Goal: Find specific page/section: Find specific page/section

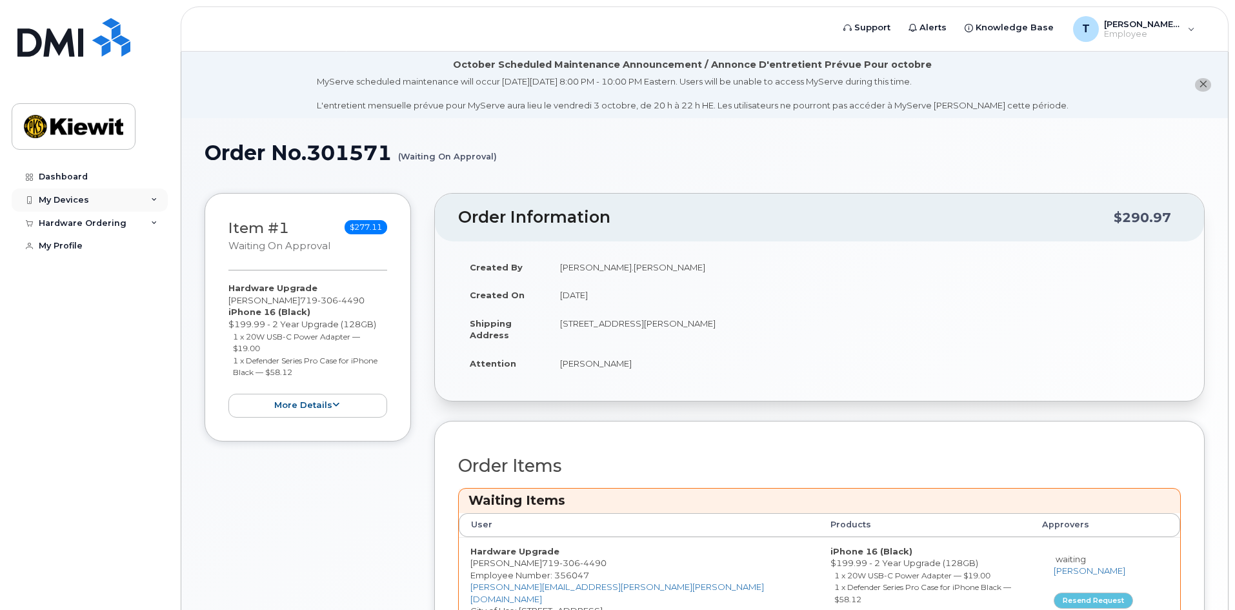
click at [61, 201] on div "My Devices" at bounding box center [64, 200] width 50 height 10
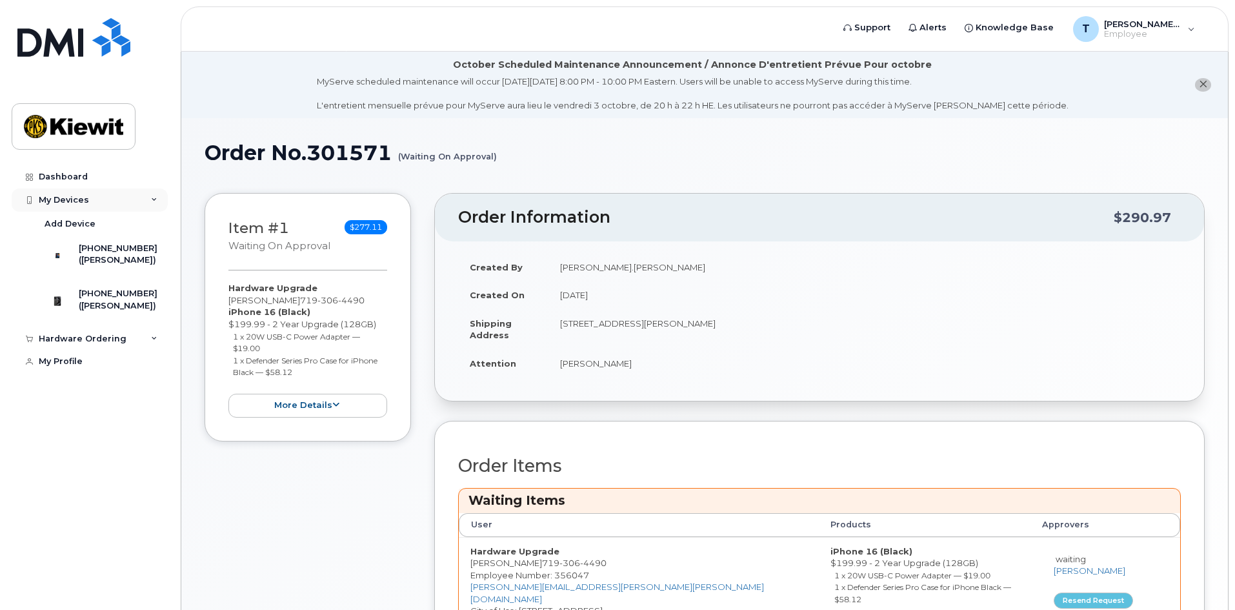
click at [91, 199] on div "My Devices" at bounding box center [90, 199] width 156 height 23
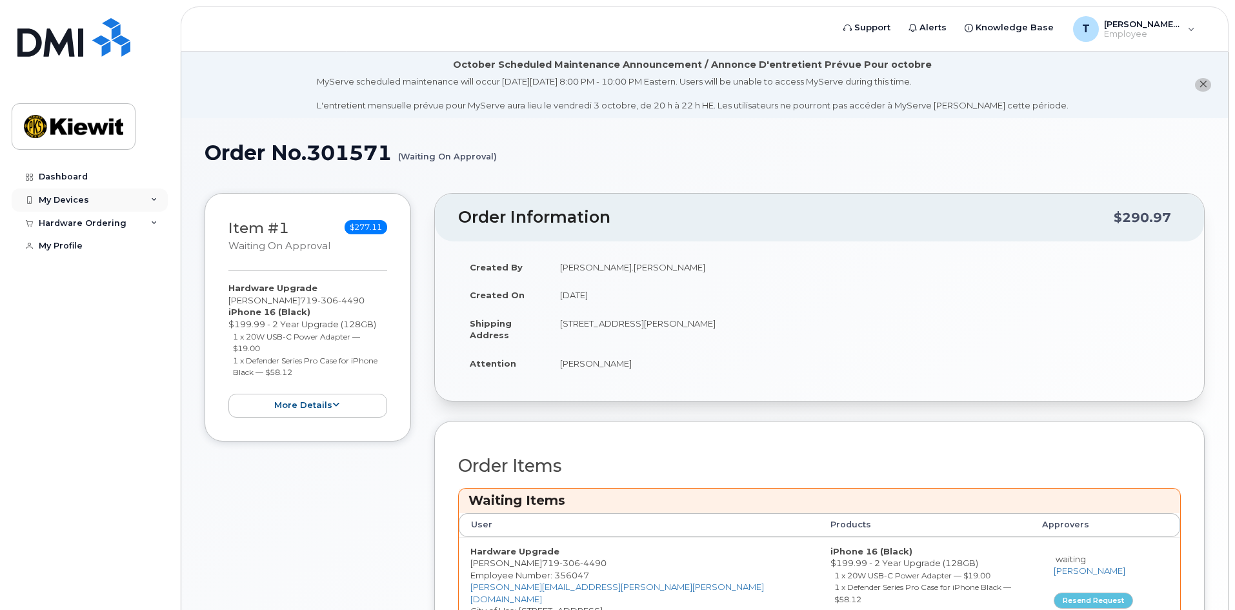
click at [91, 199] on div "My Devices" at bounding box center [90, 199] width 156 height 23
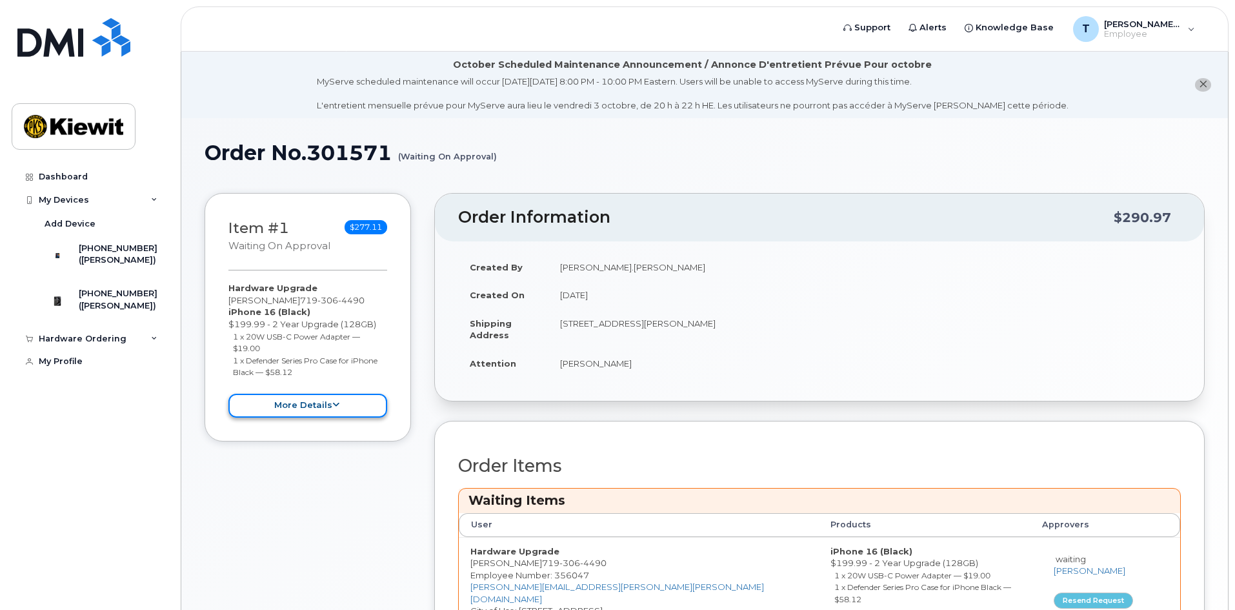
click at [319, 414] on button "more details" at bounding box center [307, 406] width 159 height 24
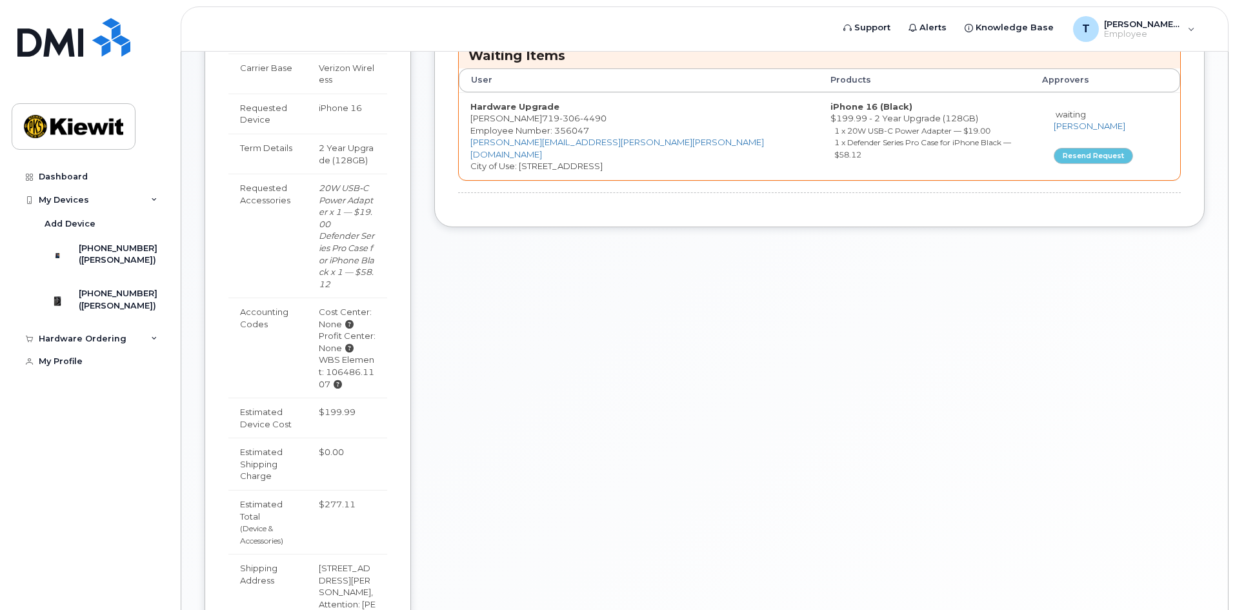
scroll to position [645, 0]
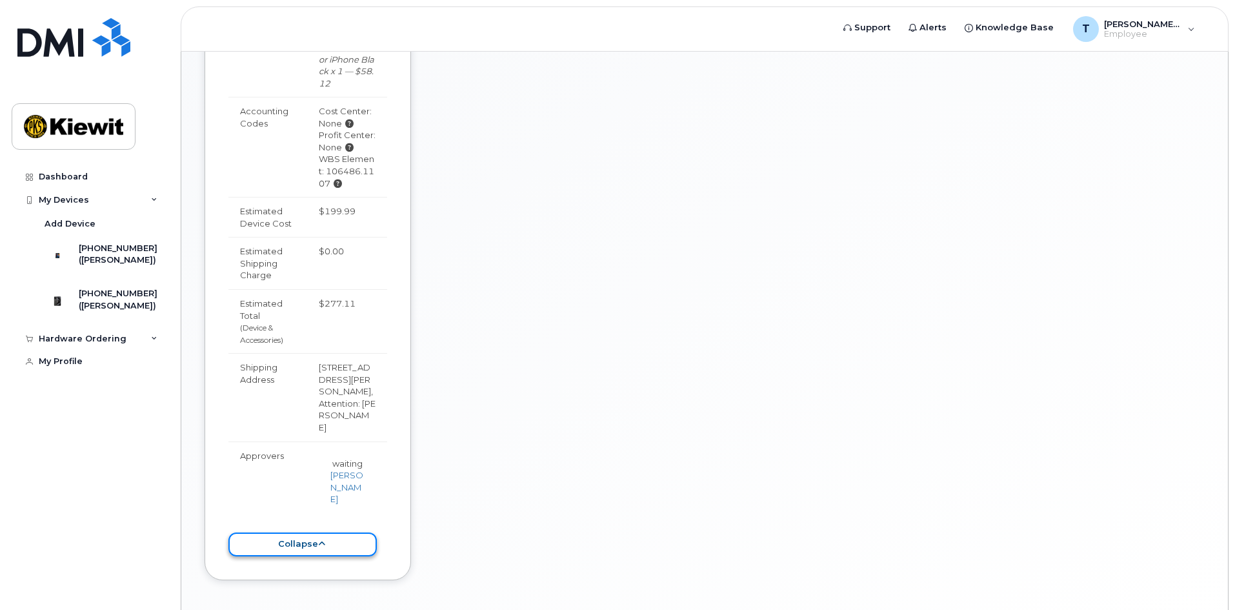
click at [319, 533] on button "collapse" at bounding box center [302, 545] width 148 height 24
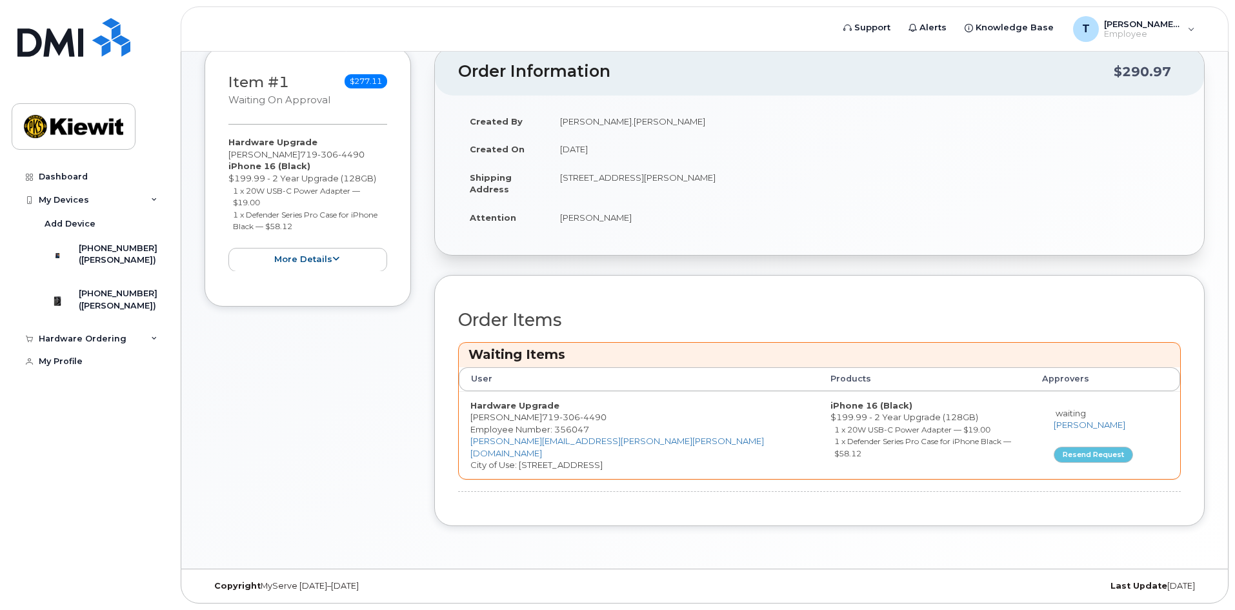
scroll to position [145, 0]
click at [106, 312] on div "([PERSON_NAME])" at bounding box center [118, 306] width 79 height 12
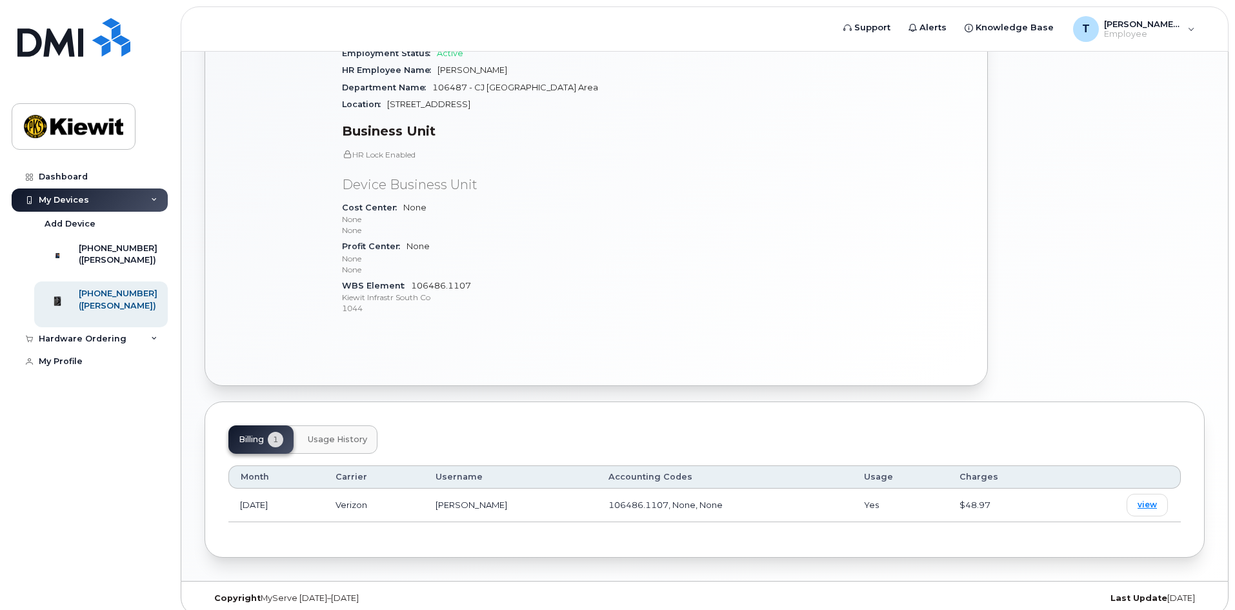
scroll to position [391, 0]
click at [76, 344] on div "Hardware Ordering" at bounding box center [83, 339] width 88 height 10
click at [92, 374] on link "My Orders" at bounding box center [101, 362] width 134 height 25
